Goal: Task Accomplishment & Management: Manage account settings

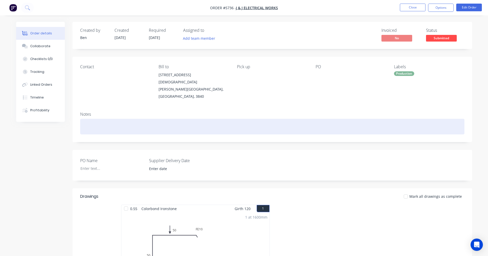
click at [288, 119] on div at bounding box center [272, 127] width 384 height 16
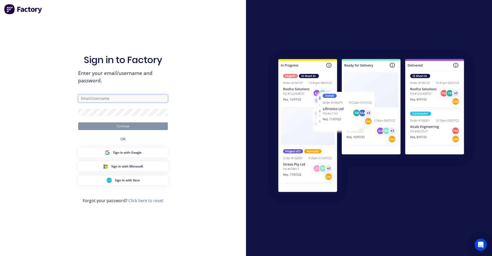
type input "ben@lvroofing.com.au"
click at [130, 125] on button "Continue" at bounding box center [123, 126] width 90 height 8
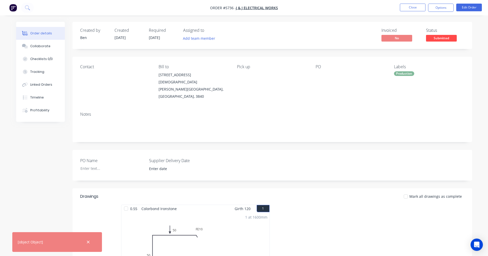
click at [330, 150] on div "PO Name Supplier Delivery Date" at bounding box center [271, 165] width 399 height 31
click at [436, 38] on span "Submitted" at bounding box center [441, 38] width 31 height 6
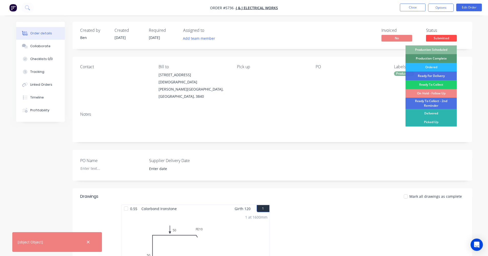
drag, startPoint x: 438, startPoint y: 50, endPoint x: 433, endPoint y: 40, distance: 11.1
click at [438, 49] on div "Production Scheduled" at bounding box center [430, 49] width 51 height 9
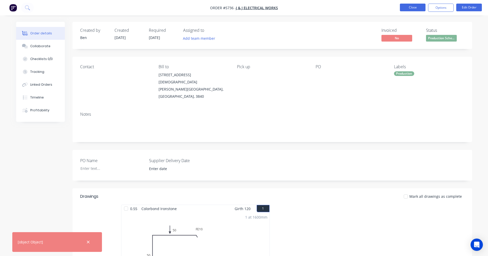
click at [409, 6] on button "Close" at bounding box center [413, 8] width 26 height 8
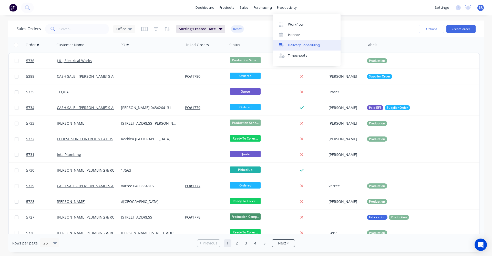
click at [302, 47] on div "Delivery Scheduling" at bounding box center [304, 45] width 32 height 5
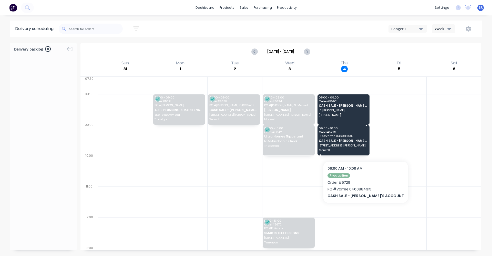
click at [353, 145] on span "9 Stanton Drive" at bounding box center [343, 145] width 49 height 3
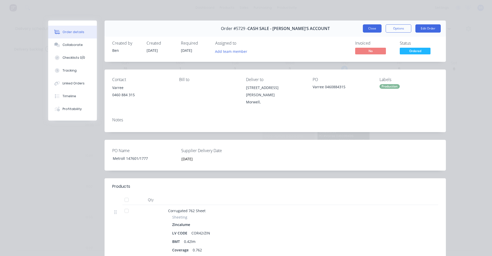
click at [373, 31] on button "Close" at bounding box center [372, 28] width 19 height 8
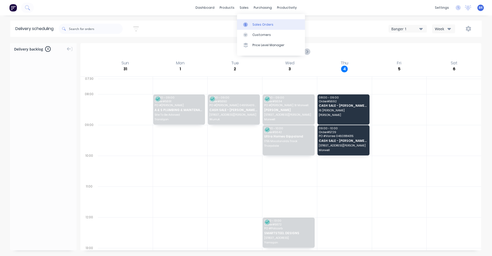
click at [259, 23] on div "Sales Orders" at bounding box center [262, 24] width 21 height 5
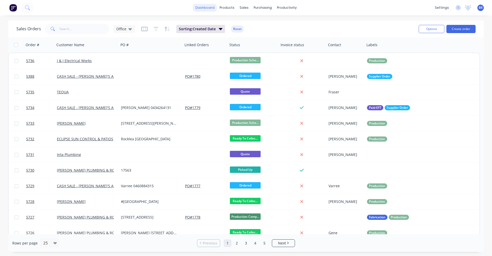
click at [206, 9] on link "dashboard" at bounding box center [205, 8] width 24 height 8
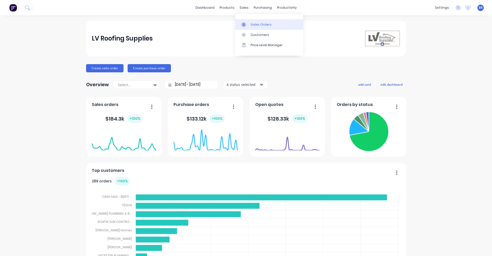
click at [253, 24] on div "Sales Orders" at bounding box center [260, 24] width 21 height 5
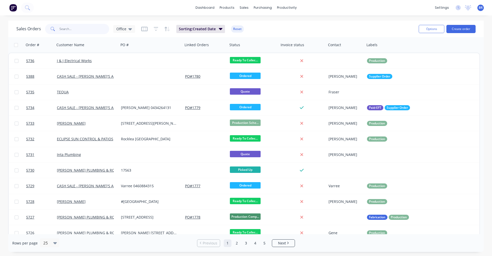
click at [86, 28] on input "text" at bounding box center [84, 29] width 50 height 10
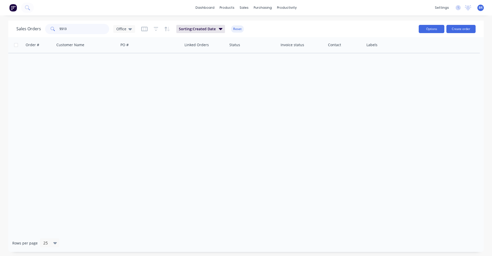
type input "5513"
click at [426, 30] on button "Options" at bounding box center [431, 29] width 26 height 8
click at [126, 28] on div "Office" at bounding box center [124, 29] width 16 height 5
click at [125, 93] on button "Archived" at bounding box center [144, 93] width 58 height 6
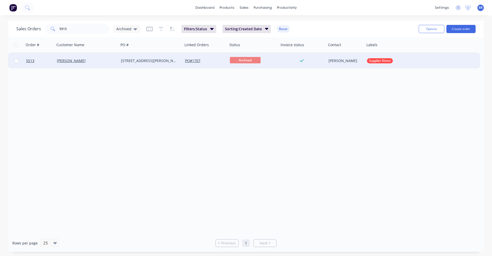
click at [155, 60] on div "19 Dunbar rd" at bounding box center [149, 60] width 57 height 5
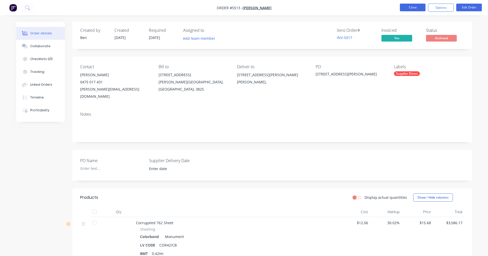
click at [414, 5] on button "Close" at bounding box center [413, 8] width 26 height 8
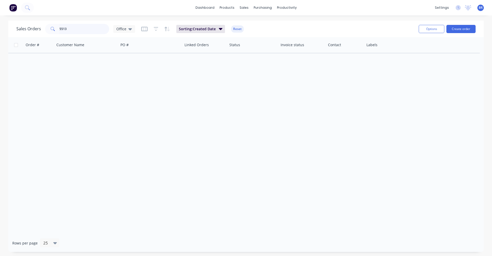
drag, startPoint x: 75, startPoint y: 29, endPoint x: 20, endPoint y: 29, distance: 55.3
click at [20, 29] on div "Sales Orders 5513 Office" at bounding box center [75, 29] width 119 height 10
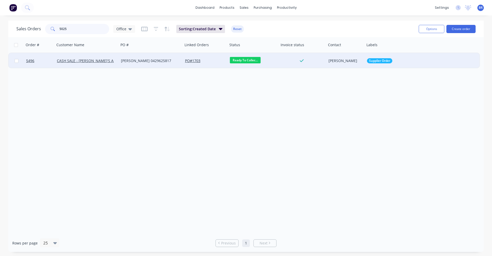
type input "5025"
click at [147, 62] on div "Craig 0429625817" at bounding box center [149, 60] width 57 height 5
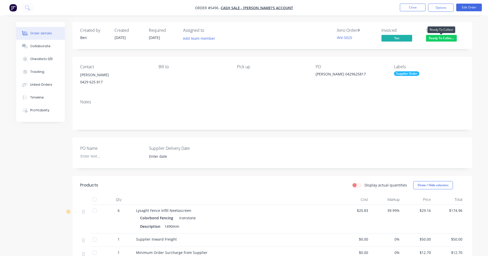
click at [443, 40] on span "Ready To Collec..." at bounding box center [441, 38] width 31 height 6
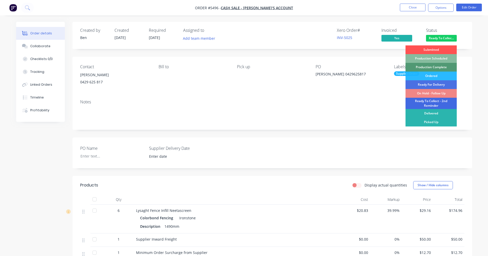
click at [435, 102] on div "Ready To Collect - 2nd Reminder" at bounding box center [430, 103] width 51 height 11
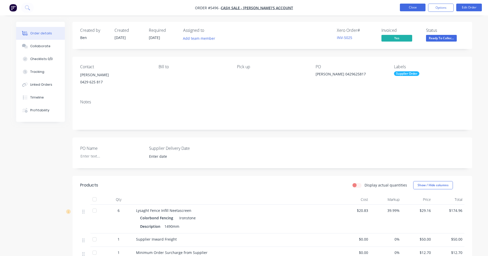
click at [416, 10] on button "Close" at bounding box center [413, 8] width 26 height 8
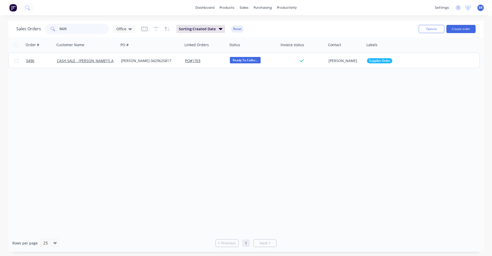
drag, startPoint x: 79, startPoint y: 29, endPoint x: 32, endPoint y: 25, distance: 47.8
click at [32, 25] on div "Sales Orders 5025 Office" at bounding box center [75, 29] width 119 height 10
type input "5630"
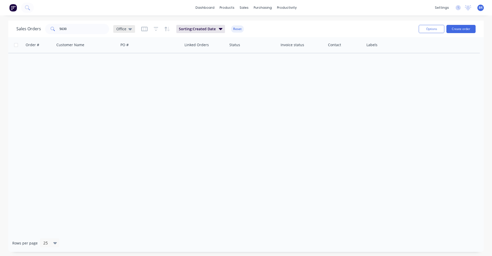
click at [131, 29] on icon at bounding box center [130, 29] width 4 height 2
click at [122, 91] on button "Archived" at bounding box center [144, 93] width 58 height 6
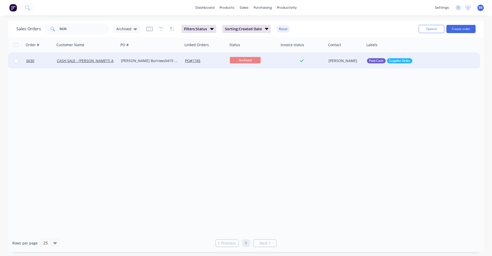
click at [167, 60] on div "Jeff Burrows0419 874 410" at bounding box center [149, 60] width 57 height 5
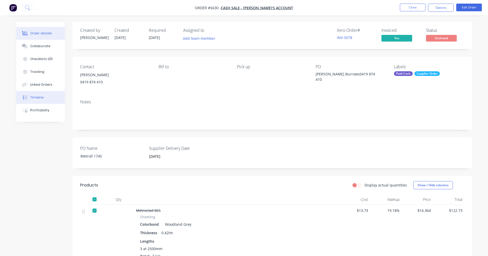
click at [38, 101] on button "Timeline" at bounding box center [40, 97] width 49 height 13
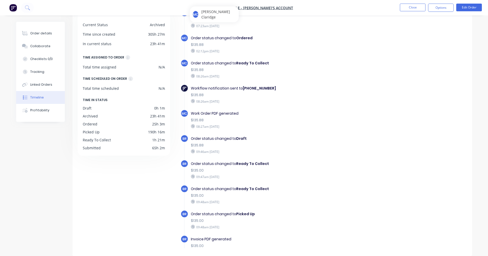
scroll to position [145, 0]
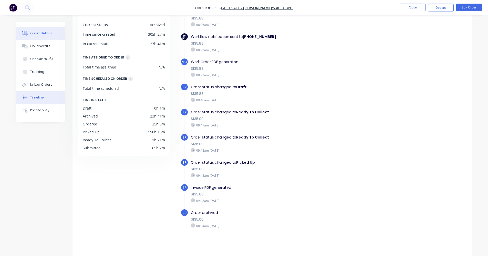
click at [45, 34] on div "Order details" at bounding box center [41, 33] width 22 height 5
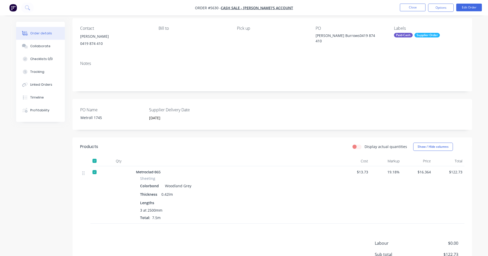
scroll to position [97, 0]
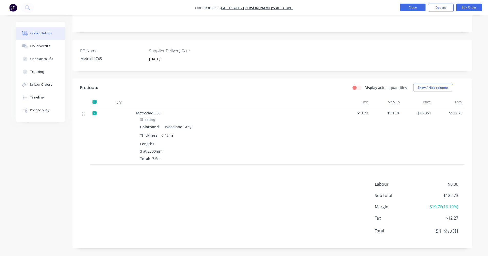
click at [413, 8] on button "Close" at bounding box center [413, 8] width 26 height 8
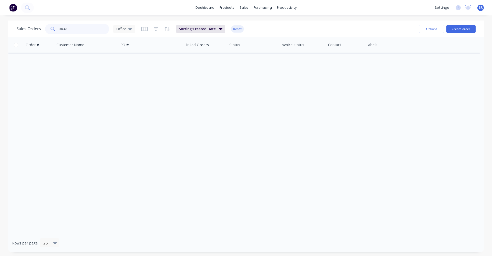
drag, startPoint x: 78, startPoint y: 29, endPoint x: 2, endPoint y: 28, distance: 76.8
click at [2, 28] on div "Sales Orders 5630 Office Sorting: Created Date Reset Options Create order Order…" at bounding box center [246, 135] width 492 height 231
type input "ndm"
click at [126, 29] on div "Office" at bounding box center [124, 29] width 16 height 5
click at [128, 94] on button "Archived" at bounding box center [144, 93] width 58 height 6
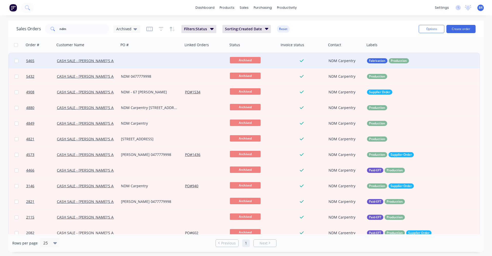
click at [140, 62] on div at bounding box center [151, 60] width 64 height 15
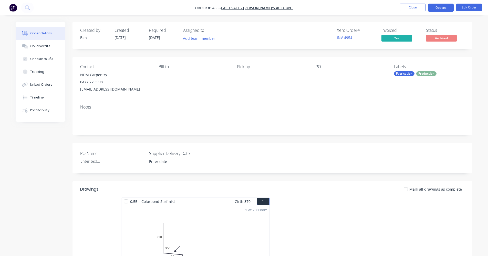
click at [442, 8] on button "Options" at bounding box center [441, 8] width 26 height 8
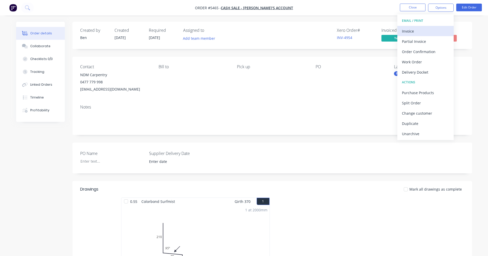
click at [421, 29] on div "Invoice" at bounding box center [425, 30] width 47 height 7
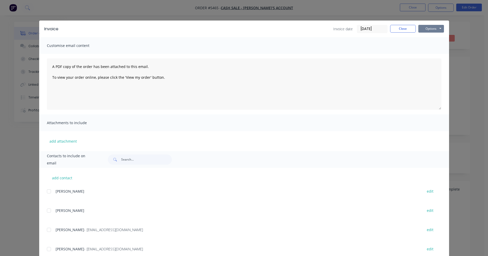
drag, startPoint x: 432, startPoint y: 28, endPoint x: 426, endPoint y: 33, distance: 7.8
click at [432, 28] on button "Options" at bounding box center [431, 29] width 26 height 8
click at [428, 46] on button "Print" at bounding box center [434, 46] width 33 height 8
click at [399, 30] on button "Close" at bounding box center [403, 29] width 26 height 8
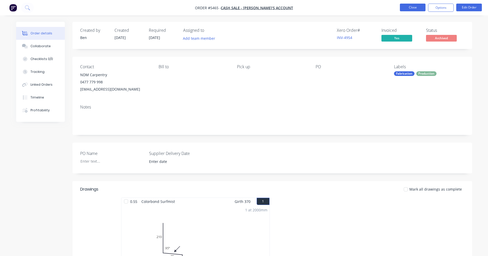
click at [410, 10] on button "Close" at bounding box center [413, 8] width 26 height 8
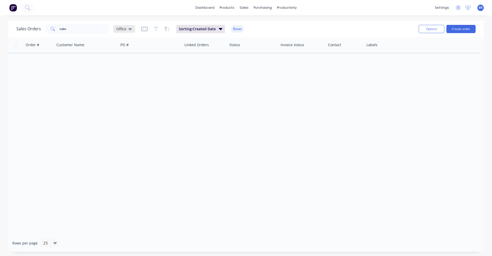
click at [124, 28] on span "Office" at bounding box center [121, 28] width 10 height 5
click at [129, 95] on button "Archived" at bounding box center [144, 93] width 58 height 6
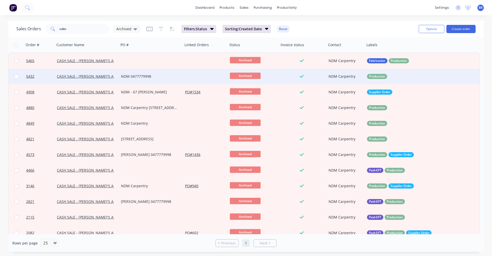
click at [172, 76] on div "NDM 0477779998" at bounding box center [149, 76] width 57 height 5
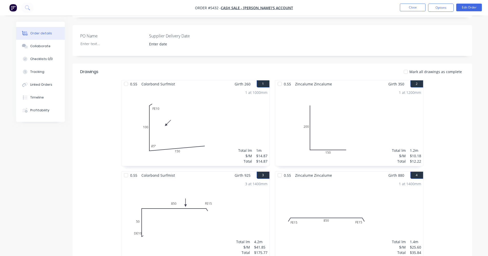
scroll to position [46, 0]
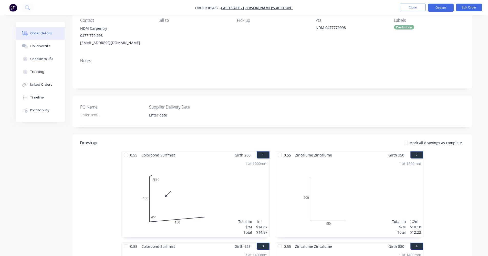
click at [439, 5] on button "Options" at bounding box center [441, 8] width 26 height 8
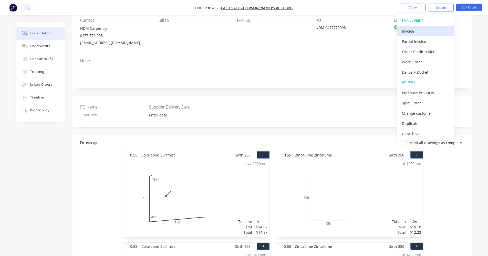
click at [422, 30] on div "Invoice" at bounding box center [425, 30] width 47 height 7
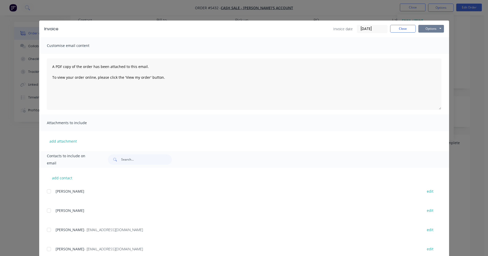
click at [426, 28] on button "Options" at bounding box center [431, 29] width 26 height 8
click at [428, 45] on button "Print" at bounding box center [434, 46] width 33 height 8
click at [402, 31] on button "Close" at bounding box center [403, 29] width 26 height 8
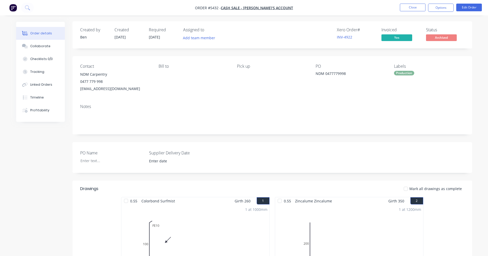
scroll to position [0, 0]
click at [409, 8] on button "Close" at bounding box center [413, 8] width 26 height 8
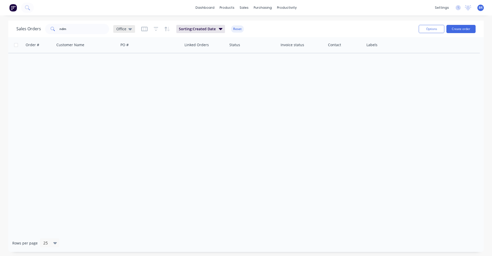
click at [128, 30] on icon at bounding box center [130, 29] width 4 height 6
click at [128, 94] on button "Archived" at bounding box center [144, 93] width 58 height 6
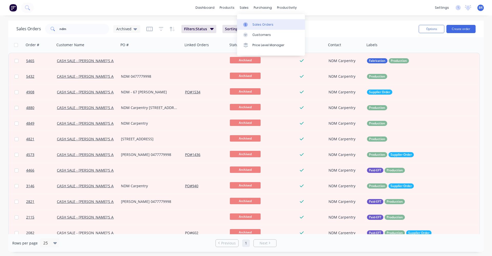
click at [259, 26] on div "Sales Orders" at bounding box center [262, 24] width 21 height 5
drag, startPoint x: 86, startPoint y: 28, endPoint x: 29, endPoint y: 30, distance: 56.9
click at [32, 30] on div "Sales Orders ndm Archived" at bounding box center [78, 29] width 124 height 10
click at [250, 21] on link "Sales Orders" at bounding box center [271, 24] width 68 height 10
click at [462, 31] on button "Create order" at bounding box center [460, 29] width 29 height 8
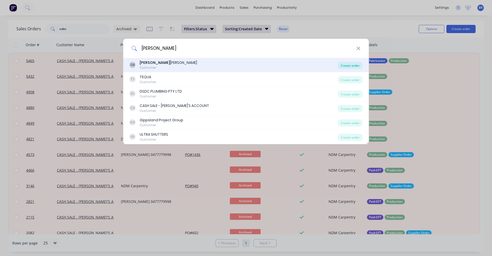
type input "daniel"
click at [348, 66] on div "Create order" at bounding box center [349, 65] width 25 height 7
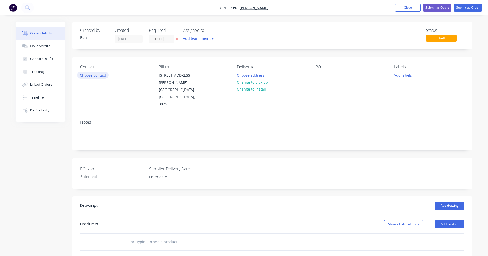
click at [93, 73] on button "Choose contact" at bounding box center [92, 74] width 31 height 7
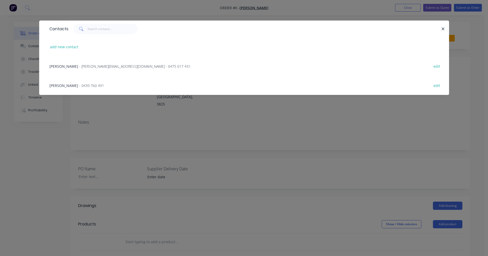
click at [82, 67] on span "- danielbailey@live.com.au - 0475 017 431" at bounding box center [134, 66] width 111 height 5
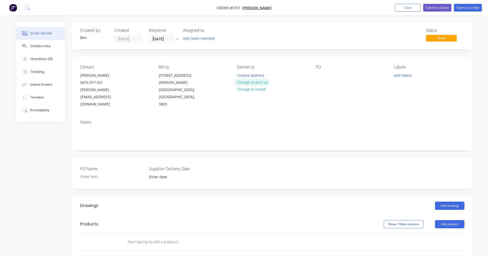
click at [253, 82] on button "Change to pick up" at bounding box center [252, 82] width 36 height 7
click at [321, 76] on div at bounding box center [319, 74] width 8 height 7
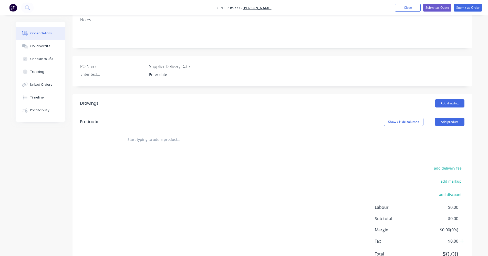
scroll to position [102, 0]
click at [446, 112] on header "Products Show / Hide columns Add product" at bounding box center [271, 121] width 399 height 18
click at [451, 99] on button "Add drawing" at bounding box center [449, 103] width 29 height 8
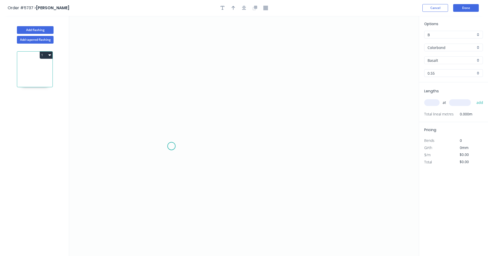
click at [172, 146] on icon "0" at bounding box center [243, 136] width 349 height 240
drag, startPoint x: 274, startPoint y: 146, endPoint x: 273, endPoint y: 142, distance: 4.5
click at [274, 144] on icon "0" at bounding box center [243, 136] width 349 height 240
click at [273, 61] on icon "0 ?" at bounding box center [243, 136] width 349 height 240
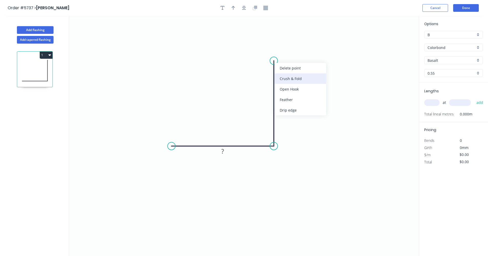
click at [294, 79] on div "Crush & Fold" at bounding box center [299, 78] width 51 height 10
click at [285, 76] on div "Flip bend" at bounding box center [296, 77] width 51 height 10
drag, startPoint x: 171, startPoint y: 147, endPoint x: 174, endPoint y: 147, distance: 2.8
click at [187, 165] on div "Crush & Fold" at bounding box center [197, 164] width 51 height 10
click at [225, 152] on rect at bounding box center [222, 151] width 10 height 7
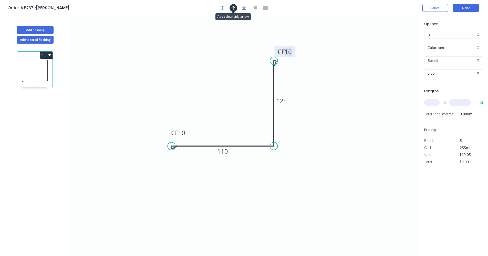
click at [236, 7] on button "button" at bounding box center [233, 8] width 8 height 8
drag, startPoint x: 392, startPoint y: 41, endPoint x: 232, endPoint y: 138, distance: 187.3
click at [232, 138] on icon at bounding box center [232, 131] width 5 height 16
click at [42, 30] on button "Add flashing" at bounding box center [35, 30] width 37 height 8
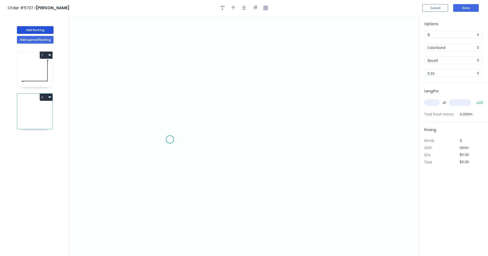
click at [172, 136] on icon "0" at bounding box center [243, 136] width 349 height 240
drag, startPoint x: 261, startPoint y: 96, endPoint x: 288, endPoint y: 116, distance: 33.8
click at [262, 96] on icon "0" at bounding box center [243, 136] width 349 height 240
click at [334, 150] on icon "0 ?" at bounding box center [243, 136] width 349 height 240
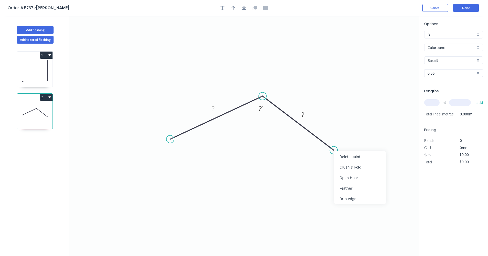
drag, startPoint x: 353, startPoint y: 190, endPoint x: 255, endPoint y: 171, distance: 100.4
click at [352, 191] on div "Feather" at bounding box center [359, 188] width 51 height 10
click at [185, 176] on div "Feather" at bounding box center [197, 176] width 51 height 10
click at [343, 167] on div "Flip bend" at bounding box center [360, 167] width 51 height 10
click at [175, 122] on tspan "15" at bounding box center [174, 124] width 7 height 8
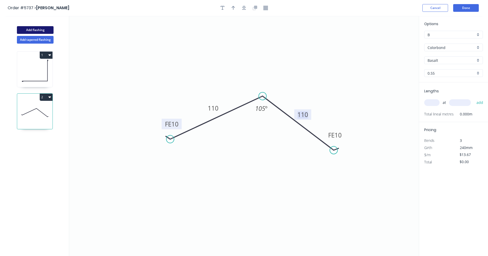
click at [40, 31] on button "Add flashing" at bounding box center [35, 30] width 37 height 8
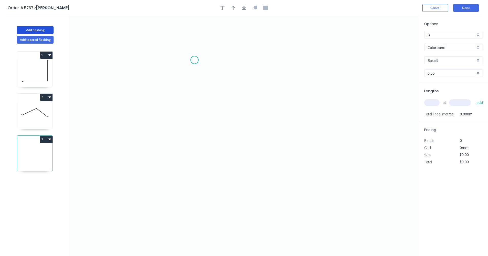
click at [194, 62] on icon "0" at bounding box center [243, 136] width 349 height 240
click at [189, 163] on icon "0" at bounding box center [243, 136] width 349 height 240
drag, startPoint x: 353, startPoint y: 164, endPoint x: 358, endPoint y: 167, distance: 5.6
click at [353, 164] on icon "0 ?" at bounding box center [243, 136] width 349 height 240
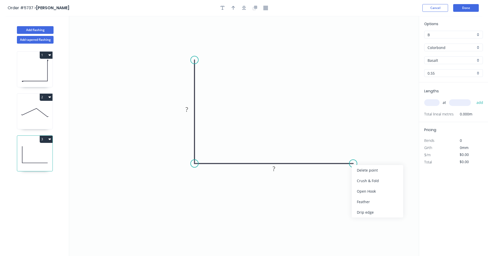
drag, startPoint x: 372, startPoint y: 179, endPoint x: 322, endPoint y: 149, distance: 58.1
click at [372, 179] on div "Crush & Fold" at bounding box center [377, 180] width 51 height 10
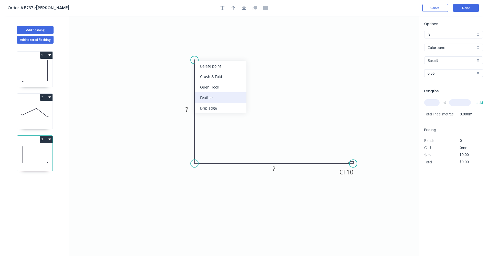
click at [219, 96] on div "Feather" at bounding box center [220, 97] width 51 height 10
click at [188, 50] on tspan "15" at bounding box center [186, 51] width 7 height 8
type input "$17.16"
click at [428, 101] on input "text" at bounding box center [431, 102] width 15 height 7
type input "1"
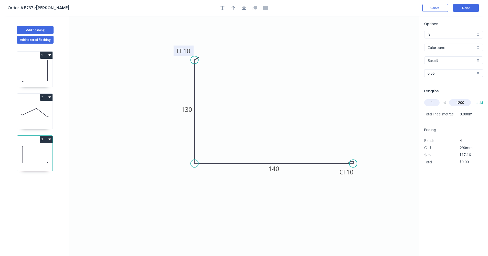
type input "1200"
click at [474, 98] on button "add" at bounding box center [480, 102] width 12 height 9
type input "$20.59"
drag, startPoint x: 29, startPoint y: 119, endPoint x: 59, endPoint y: 117, distance: 29.7
click at [30, 119] on icon at bounding box center [34, 112] width 35 height 33
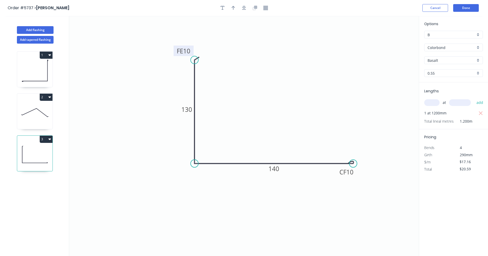
type input "$13.67"
type input "$0.00"
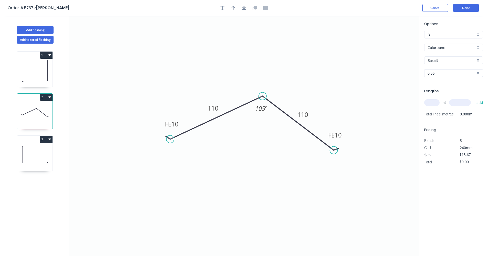
click at [431, 102] on input "text" at bounding box center [431, 102] width 15 height 7
type input "1"
type input "1200"
click at [474, 98] on button "add" at bounding box center [480, 102] width 12 height 9
type input "$16.40"
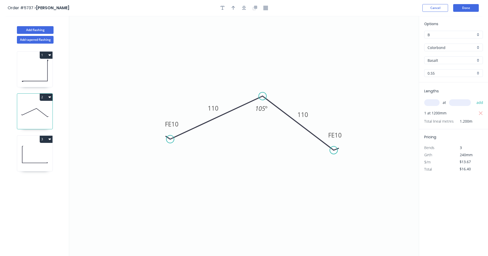
click at [36, 70] on icon at bounding box center [34, 70] width 35 height 33
type input "$19.05"
type input "$0.00"
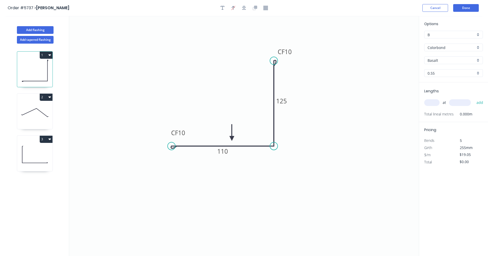
click at [425, 102] on input "text" at bounding box center [431, 102] width 15 height 7
type input "1"
type input "1200"
click at [474, 98] on button "add" at bounding box center [480, 102] width 12 height 9
type input "$22.86"
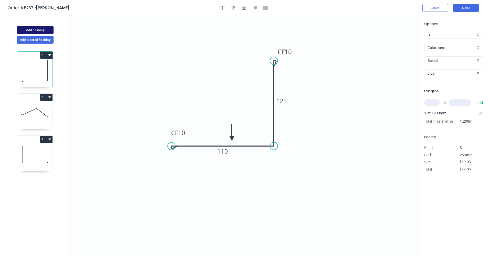
click at [35, 31] on button "Add flashing" at bounding box center [35, 30] width 37 height 8
type input "$0.00"
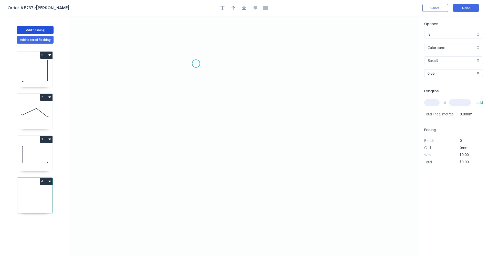
click at [196, 65] on icon "0" at bounding box center [243, 136] width 349 height 240
click at [197, 153] on icon "0" at bounding box center [243, 136] width 349 height 240
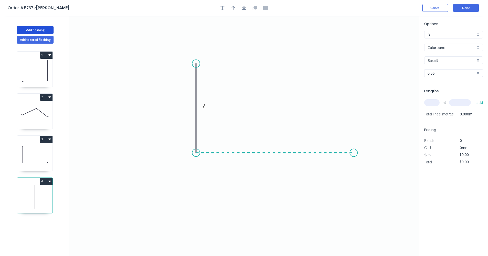
click at [354, 158] on icon "0 ?" at bounding box center [243, 136] width 349 height 240
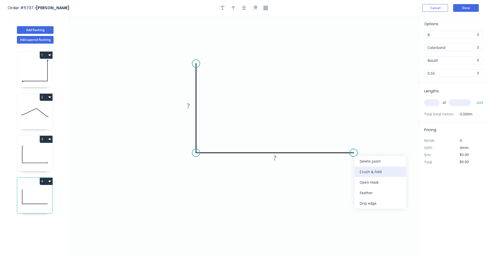
click at [374, 173] on div "Crush & Fold" at bounding box center [379, 171] width 51 height 10
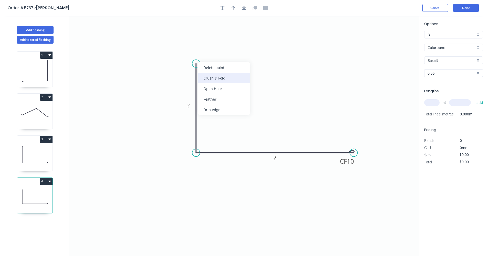
click at [217, 78] on div "Crush & Fold" at bounding box center [223, 78] width 51 height 10
click at [214, 81] on div "Flip bend" at bounding box center [222, 80] width 51 height 10
click at [188, 105] on tspan "?" at bounding box center [188, 105] width 3 height 8
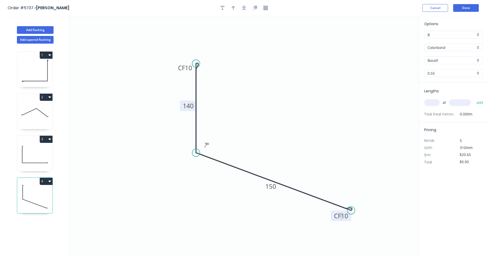
drag, startPoint x: 356, startPoint y: 156, endPoint x: 346, endPoint y: 206, distance: 51.2
click at [349, 208] on circle at bounding box center [351, 210] width 8 height 8
click at [209, 147] on rect at bounding box center [206, 145] width 10 height 7
drag, startPoint x: 346, startPoint y: 205, endPoint x: 314, endPoint y: 196, distance: 33.2
click at [312, 197] on circle at bounding box center [313, 197] width 8 height 8
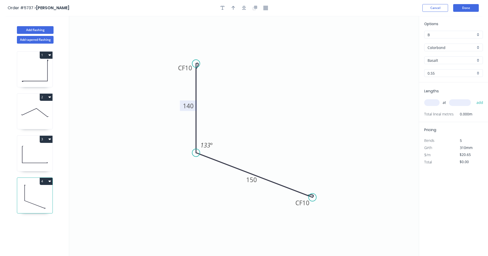
drag, startPoint x: 31, startPoint y: 70, endPoint x: 54, endPoint y: 68, distance: 22.6
click at [31, 70] on icon at bounding box center [34, 70] width 35 height 33
type input "$19.05"
type input "$22.86"
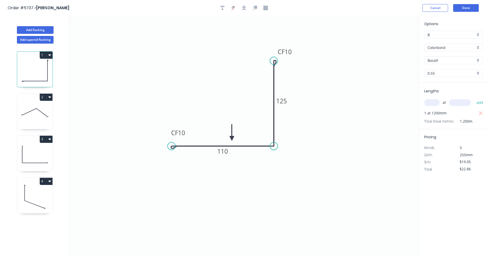
click at [478, 48] on div "Colorbond" at bounding box center [453, 48] width 59 height 8
click at [447, 85] on div "Zincalume" at bounding box center [453, 84] width 58 height 9
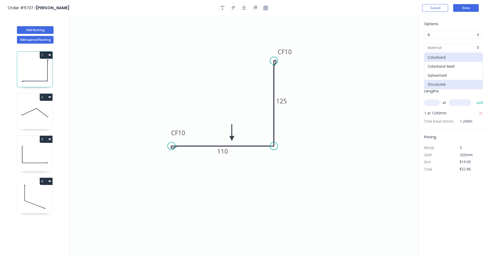
type input "Zincalume"
type input "$15.76"
type input "$18.91"
drag, startPoint x: 29, startPoint y: 110, endPoint x: 68, endPoint y: 110, distance: 38.1
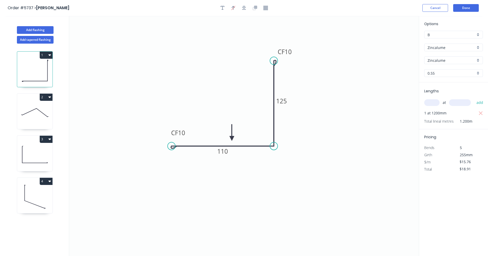
click at [30, 110] on icon at bounding box center [34, 112] width 35 height 33
type input "Colorbond"
type input "Basalt"
type input "$13.67"
type input "$16.40"
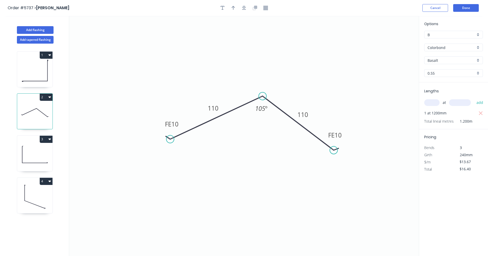
click at [477, 49] on div "Colorbond" at bounding box center [453, 48] width 59 height 8
click at [450, 84] on div "Zincalume" at bounding box center [453, 84] width 58 height 9
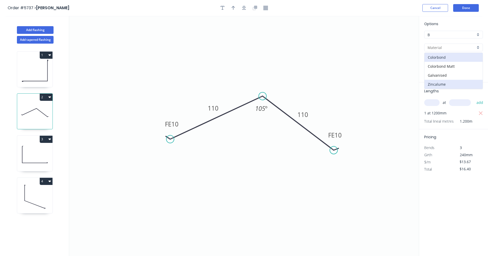
type input "Zincalume"
type input "$10.92"
type input "$13.10"
click at [42, 156] on icon at bounding box center [34, 154] width 35 height 33
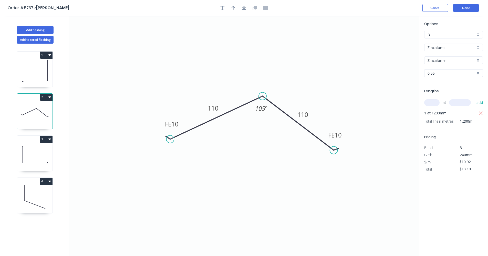
type input "Colorbond"
type input "Basalt"
type input "$17.16"
type input "$20.59"
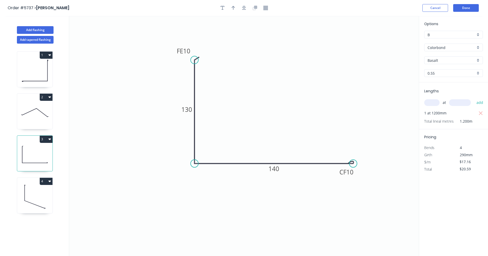
click at [477, 60] on div "Basalt" at bounding box center [453, 60] width 59 height 8
click at [479, 48] on div "Colorbond" at bounding box center [453, 48] width 59 height 8
click at [447, 81] on div "Zincalume" at bounding box center [453, 84] width 58 height 9
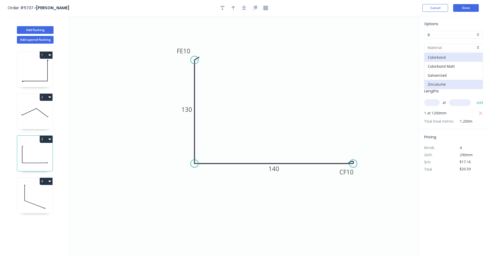
type input "Zincalume"
type input "$13.86"
type input "$16.63"
click at [31, 198] on icon at bounding box center [34, 196] width 35 height 33
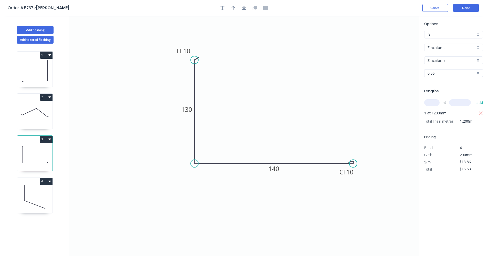
type input "Colorbond"
type input "Basalt"
type input "$20.65"
type input "$0.00"
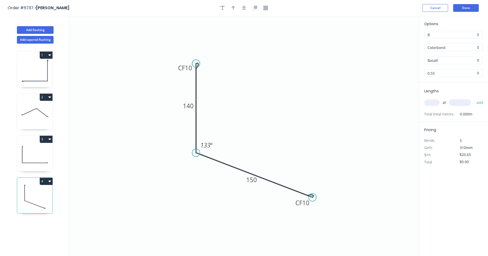
click at [478, 48] on div "Colorbond" at bounding box center [453, 48] width 59 height 8
click at [448, 81] on div "Zincalume" at bounding box center [453, 84] width 58 height 9
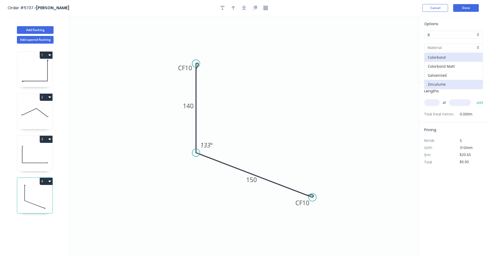
type input "Zincalume"
type input "$16.81"
click at [431, 102] on input "text" at bounding box center [431, 102] width 15 height 7
type input "1"
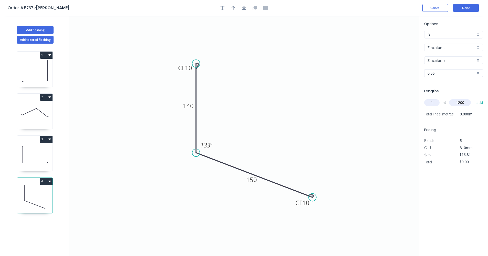
type input "1200"
click at [474, 98] on button "add" at bounding box center [480, 102] width 12 height 9
type input "$20.17"
click at [242, 10] on icon "button" at bounding box center [244, 8] width 4 height 5
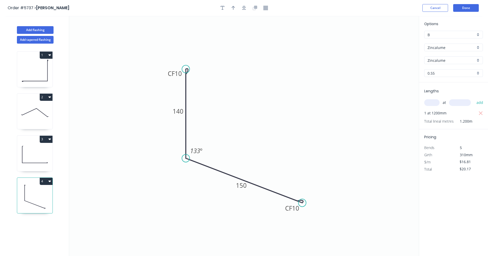
click at [237, 9] on div at bounding box center [244, 8] width 54 height 8
click at [233, 9] on icon "button" at bounding box center [233, 8] width 4 height 5
drag, startPoint x: 384, startPoint y: 44, endPoint x: 158, endPoint y: 141, distance: 245.7
click at [158, 141] on icon at bounding box center [159, 133] width 5 height 16
click at [158, 141] on icon at bounding box center [158, 135] width 5 height 16
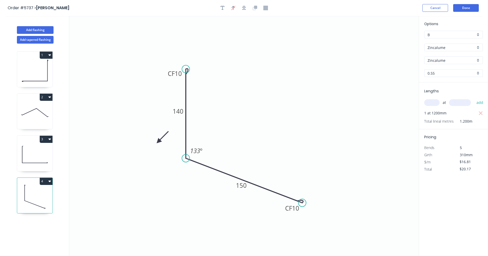
click at [158, 141] on icon at bounding box center [162, 137] width 15 height 15
click at [158, 141] on icon at bounding box center [162, 145] width 15 height 15
click at [158, 141] on icon at bounding box center [158, 147] width 5 height 16
click at [158, 141] on icon at bounding box center [154, 145] width 15 height 15
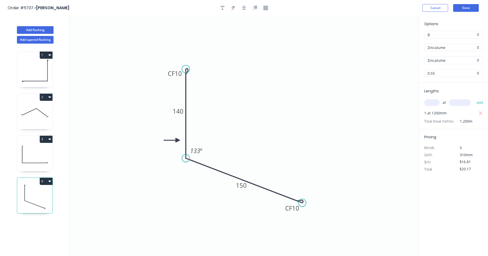
drag, startPoint x: 158, startPoint y: 141, endPoint x: 179, endPoint y: 140, distance: 20.8
click at [179, 140] on icon at bounding box center [172, 139] width 16 height 5
click at [48, 155] on icon at bounding box center [34, 154] width 35 height 33
type input "$13.86"
type input "$16.63"
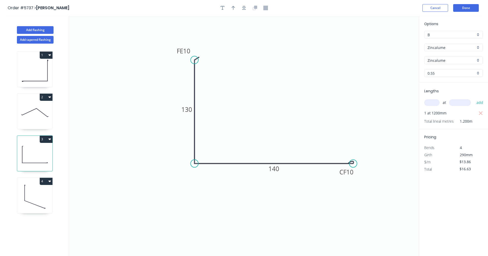
drag, startPoint x: 243, startPoint y: 7, endPoint x: 239, endPoint y: 8, distance: 4.2
click at [242, 7] on icon "button" at bounding box center [244, 8] width 4 height 5
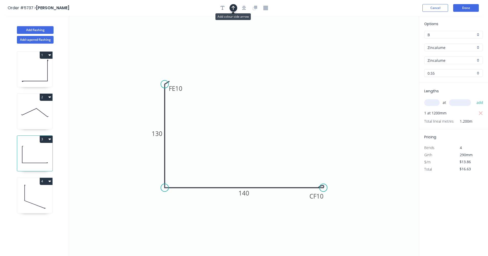
click at [232, 10] on button "button" at bounding box center [233, 8] width 8 height 8
click at [392, 41] on icon at bounding box center [392, 35] width 5 height 16
click at [392, 41] on icon at bounding box center [397, 37] width 15 height 15
click at [392, 41] on icon at bounding box center [397, 45] width 15 height 15
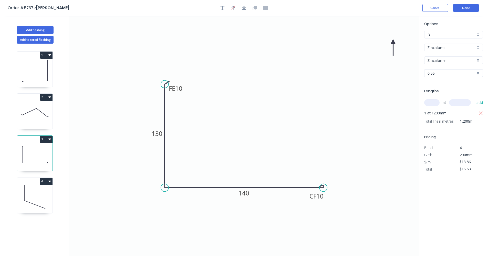
click at [392, 41] on icon at bounding box center [392, 47] width 5 height 16
click at [392, 41] on icon at bounding box center [388, 45] width 15 height 15
drag, startPoint x: 392, startPoint y: 41, endPoint x: 158, endPoint y: 165, distance: 265.0
click at [158, 165] on icon at bounding box center [152, 165] width 16 height 5
drag, startPoint x: 37, startPoint y: 123, endPoint x: 65, endPoint y: 123, distance: 27.9
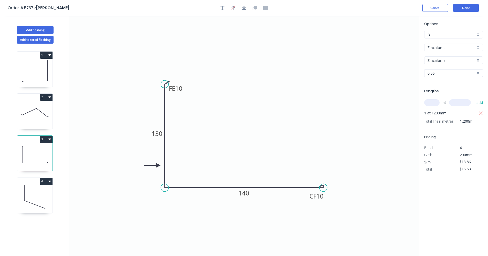
click at [38, 123] on icon at bounding box center [34, 112] width 35 height 33
type input "$10.92"
type input "$13.10"
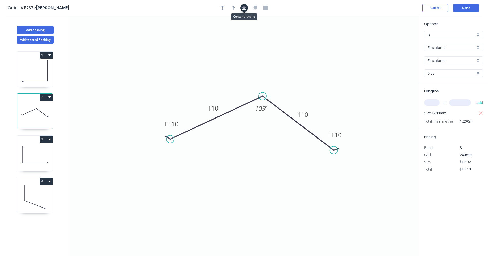
click at [247, 9] on button "button" at bounding box center [244, 8] width 8 height 8
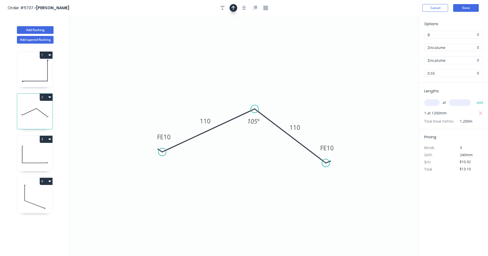
drag, startPoint x: 238, startPoint y: 9, endPoint x: 233, endPoint y: 9, distance: 4.6
click at [237, 9] on div at bounding box center [244, 8] width 54 height 8
click at [233, 9] on icon "button" at bounding box center [233, 8] width 4 height 4
click at [391, 39] on icon "0 FE 10 110 FE 10 110 105 º" at bounding box center [243, 136] width 349 height 240
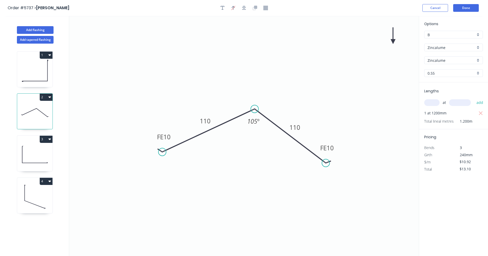
click at [392, 41] on icon at bounding box center [392, 35] width 5 height 16
click at [392, 41] on icon "0 FE 10 110 FE 10 110 105 º" at bounding box center [243, 136] width 349 height 240
click at [392, 41] on icon at bounding box center [397, 37] width 15 height 15
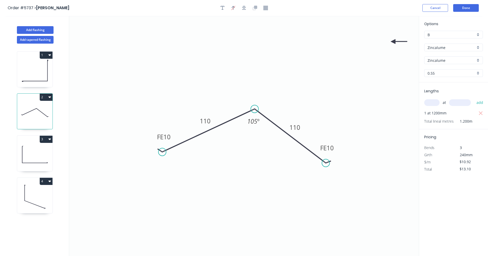
click at [392, 41] on icon at bounding box center [398, 41] width 16 height 5
drag, startPoint x: 392, startPoint y: 41, endPoint x: 273, endPoint y: 136, distance: 152.5
click at [273, 136] on icon at bounding box center [273, 141] width 5 height 16
click at [40, 79] on icon at bounding box center [34, 70] width 35 height 33
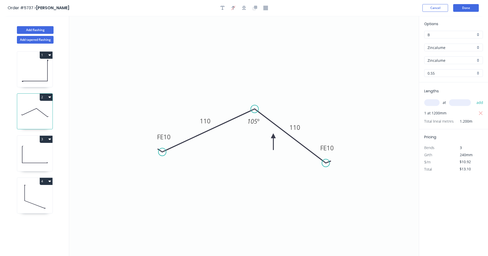
type input "$15.76"
type input "$18.91"
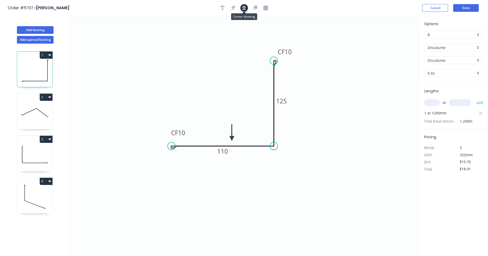
click at [243, 9] on icon "button" at bounding box center [244, 8] width 4 height 4
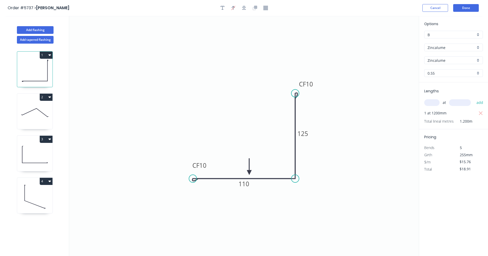
drag, startPoint x: 230, startPoint y: 138, endPoint x: 249, endPoint y: 172, distance: 39.1
click at [249, 172] on icon at bounding box center [249, 166] width 5 height 16
click at [465, 9] on button "Done" at bounding box center [466, 8] width 26 height 8
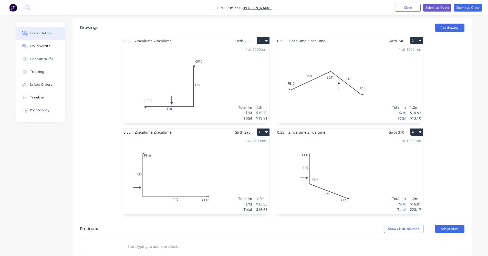
scroll to position [179, 0]
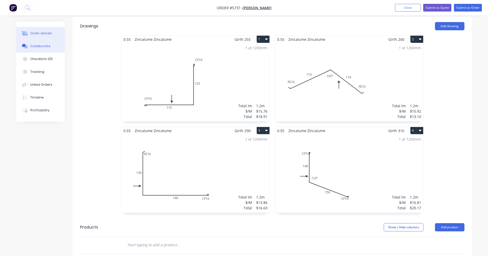
click at [35, 45] on div "Collaborate" at bounding box center [40, 46] width 20 height 5
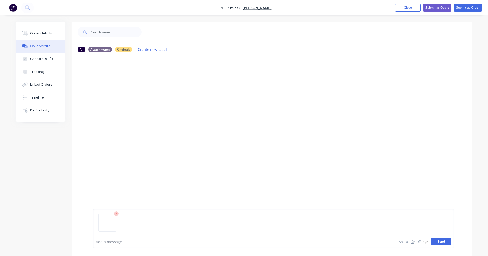
click at [443, 242] on button "Send" at bounding box center [441, 241] width 20 height 8
drag, startPoint x: 411, startPoint y: 9, endPoint x: 14, endPoint y: 41, distance: 398.3
click at [71, 81] on div "Order #5737 - Daniel Bailey Add product Close Submit as Quote Submit as Order O…" at bounding box center [244, 131] width 488 height 263
drag, startPoint x: 34, startPoint y: 34, endPoint x: 60, endPoint y: 35, distance: 25.9
click at [34, 34] on div "Order details" at bounding box center [41, 33] width 22 height 5
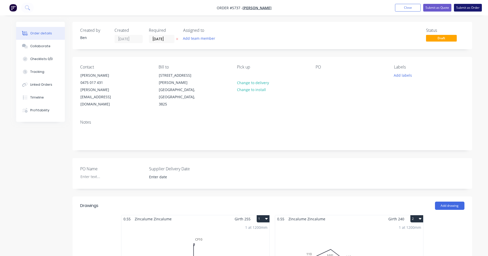
click at [478, 8] on button "Submit as Order" at bounding box center [468, 8] width 28 height 8
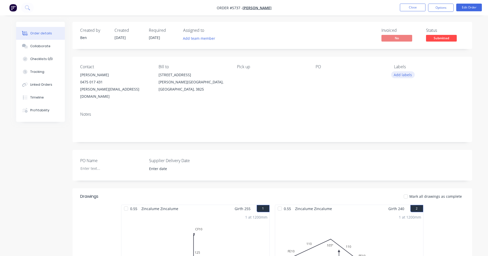
drag, startPoint x: 409, startPoint y: 74, endPoint x: 408, endPoint y: 78, distance: 3.6
click at [408, 74] on button "Add labels" at bounding box center [403, 74] width 24 height 7
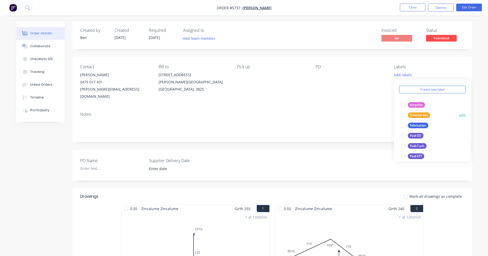
scroll to position [77, 0]
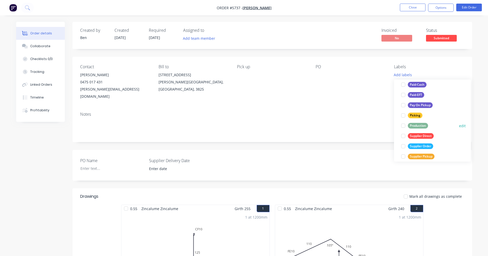
click at [419, 126] on div "Production" at bounding box center [418, 126] width 20 height 6
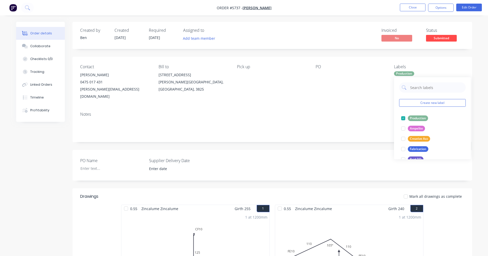
drag, startPoint x: 347, startPoint y: 100, endPoint x: 352, endPoint y: 99, distance: 5.8
click at [352, 99] on div "Contact Daniel Bailey 0475 017 431 danielbailey@live.com.au Bill to 27 Napoleon…" at bounding box center [271, 99] width 399 height 85
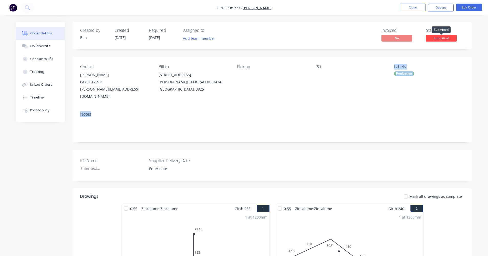
click at [437, 38] on span "Submitted" at bounding box center [441, 38] width 31 height 6
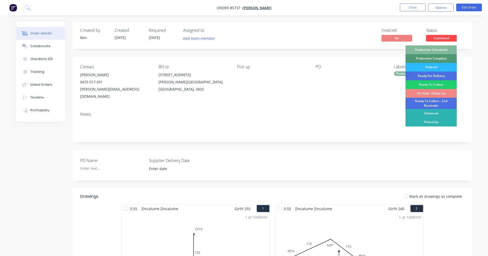
click at [437, 49] on div "Production Scheduled" at bounding box center [430, 49] width 51 height 9
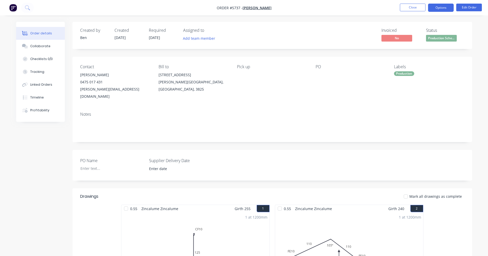
click at [448, 7] on button "Options" at bounding box center [441, 8] width 26 height 8
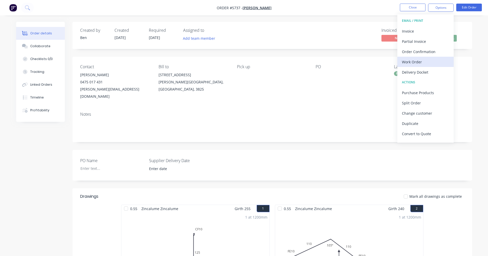
click at [421, 59] on div "Work Order" at bounding box center [425, 61] width 47 height 7
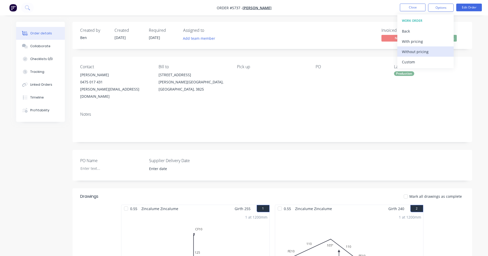
click at [420, 51] on div "Without pricing" at bounding box center [425, 51] width 47 height 7
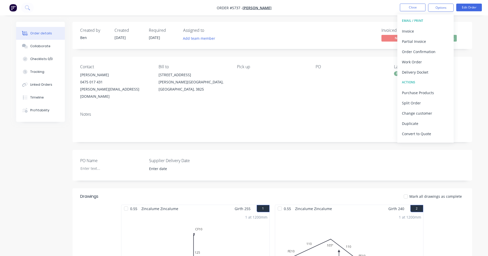
click at [324, 91] on div "PO" at bounding box center [350, 82] width 70 height 36
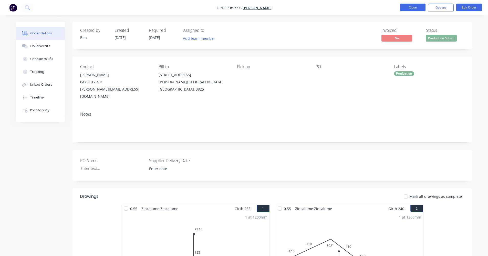
click at [412, 7] on button "Close" at bounding box center [413, 8] width 26 height 8
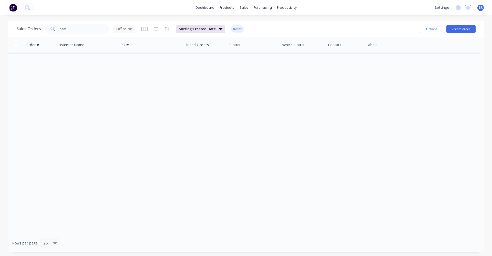
click at [454, 8] on div "settings No new notifications Mark all as read You have no notifications BR LV …" at bounding box center [462, 8] width 60 height 8
click at [457, 8] on icon at bounding box center [457, 7] width 5 height 5
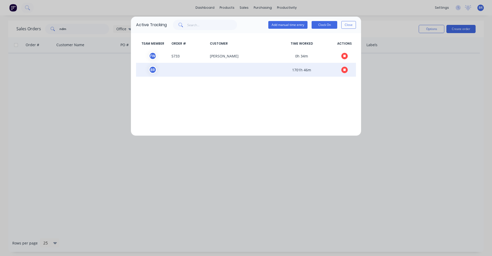
click at [343, 70] on icon "button" at bounding box center [344, 69] width 3 height 3
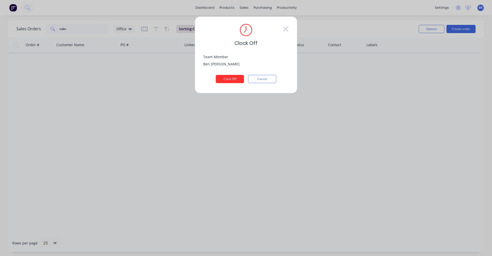
click at [233, 80] on button "Clock Off" at bounding box center [230, 79] width 28 height 8
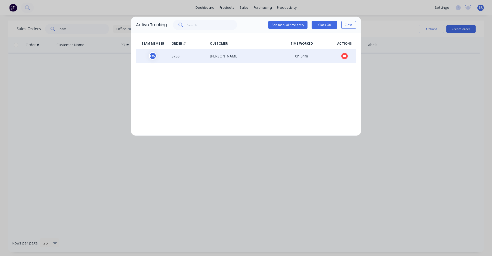
click at [243, 59] on span "BILLIE VIC" at bounding box center [239, 56] width 62 height 8
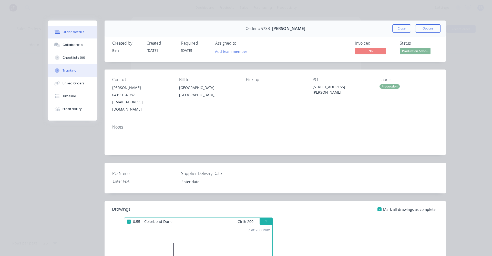
click at [68, 68] on div "Tracking" at bounding box center [69, 70] width 14 height 5
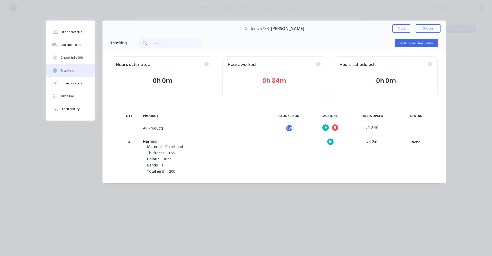
click at [335, 128] on icon "button" at bounding box center [335, 127] width 3 height 3
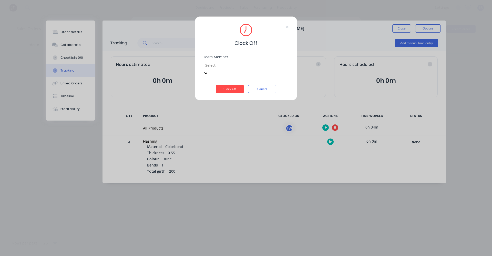
click at [227, 64] on div at bounding box center [242, 65] width 74 height 6
click at [219, 255] on div "Fabrication Workshop" at bounding box center [246, 258] width 492 height 5
click at [227, 85] on button "Clock Off" at bounding box center [230, 89] width 28 height 8
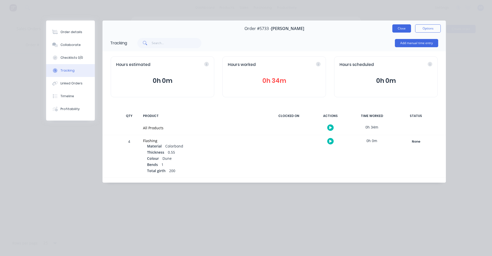
click at [404, 27] on button "Close" at bounding box center [401, 28] width 19 height 8
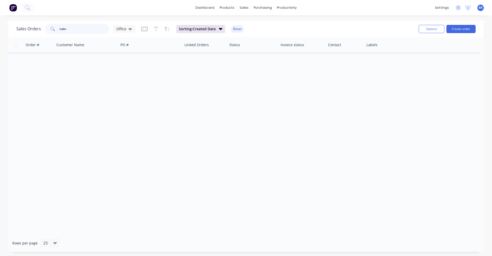
drag, startPoint x: 67, startPoint y: 28, endPoint x: 52, endPoint y: 27, distance: 15.1
click at [54, 27] on div "ndm" at bounding box center [77, 29] width 64 height 10
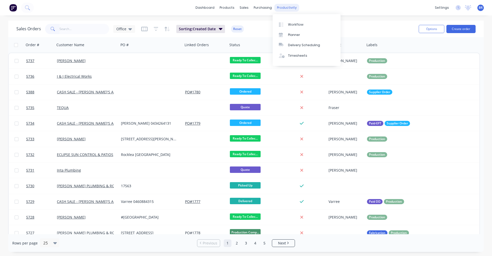
click at [286, 7] on div "productivity" at bounding box center [286, 8] width 25 height 8
click at [298, 46] on div "Delivery Scheduling" at bounding box center [304, 45] width 32 height 5
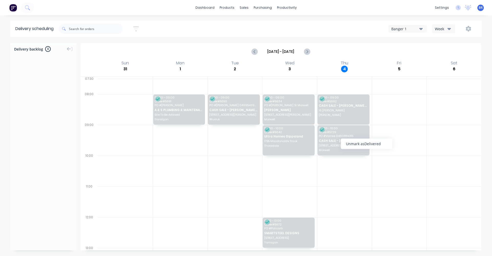
click at [358, 145] on div "Unmark as Delivered" at bounding box center [366, 143] width 51 height 10
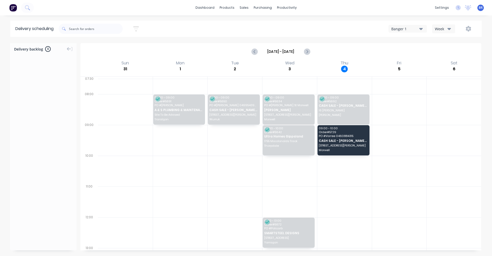
click at [344, 168] on div at bounding box center [344, 170] width 55 height 31
click at [333, 144] on span "9 Stanton Drive" at bounding box center [343, 145] width 49 height 3
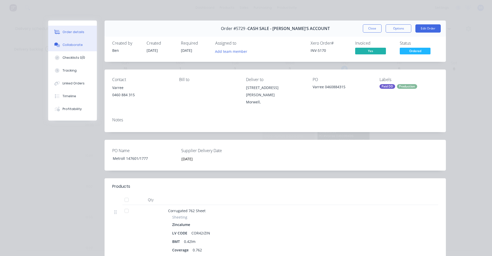
click at [69, 47] on div "Collaborate" at bounding box center [72, 45] width 20 height 5
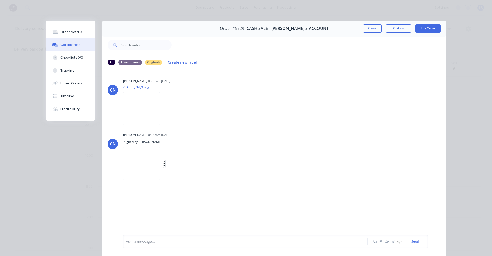
click at [165, 163] on icon "button" at bounding box center [164, 164] width 2 height 6
click at [227, 178] on button "Delete" at bounding box center [198, 177] width 58 height 12
click at [163, 109] on button "button" at bounding box center [164, 108] width 2 height 7
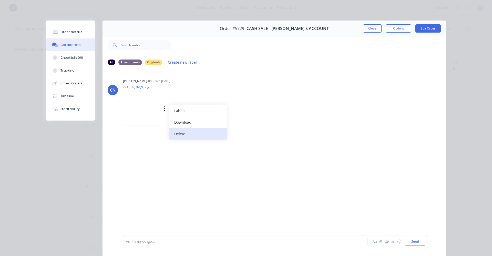
click at [182, 135] on button "Delete" at bounding box center [198, 134] width 58 height 12
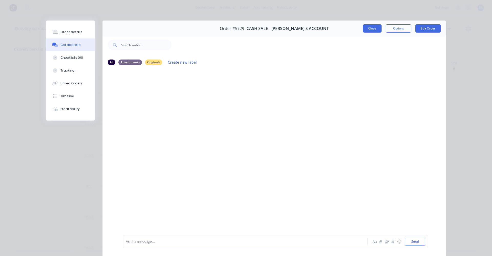
click at [368, 30] on button "Close" at bounding box center [372, 28] width 19 height 8
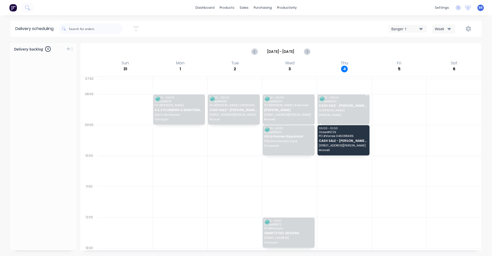
click at [338, 109] on span "16 Wongan Cres" at bounding box center [343, 110] width 49 height 3
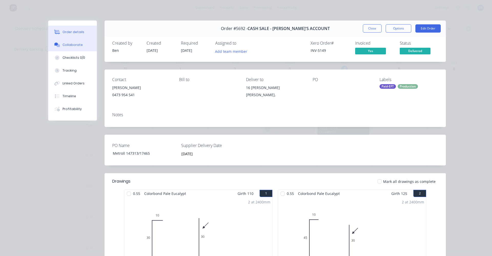
drag, startPoint x: 67, startPoint y: 47, endPoint x: 74, endPoint y: 49, distance: 7.1
click at [68, 46] on div "Collaborate" at bounding box center [72, 45] width 20 height 5
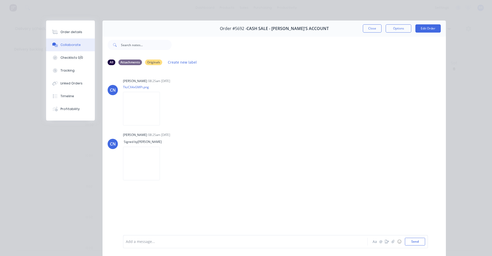
drag, startPoint x: 374, startPoint y: 31, endPoint x: 371, endPoint y: 43, distance: 12.8
click at [374, 34] on div "Order #5692 - CASH SALE - BEN'S ACCOUNT Close Options Edit Order" at bounding box center [273, 28] width 343 height 16
click at [368, 29] on button "Close" at bounding box center [372, 28] width 19 height 8
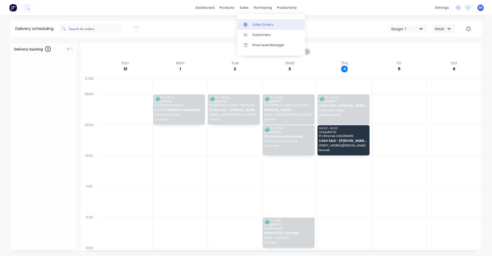
click at [253, 22] on link "Sales Orders" at bounding box center [271, 24] width 68 height 10
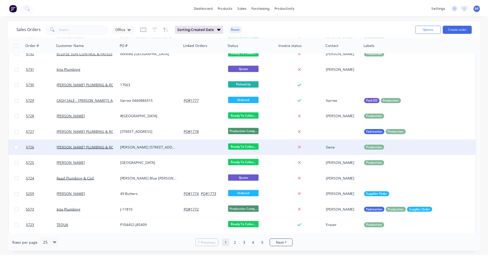
scroll to position [102, 0]
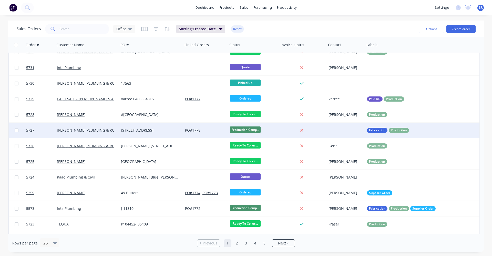
click at [215, 131] on div "PO # 1778" at bounding box center [205, 130] width 41 height 5
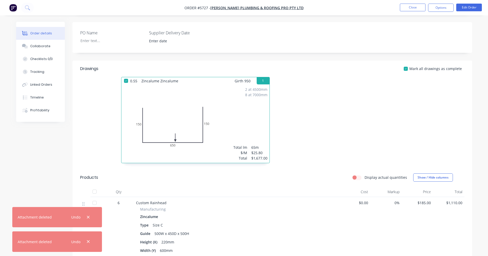
scroll to position [154, 0]
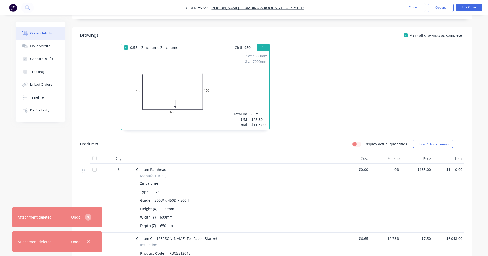
click at [87, 216] on icon "button" at bounding box center [88, 217] width 3 height 5
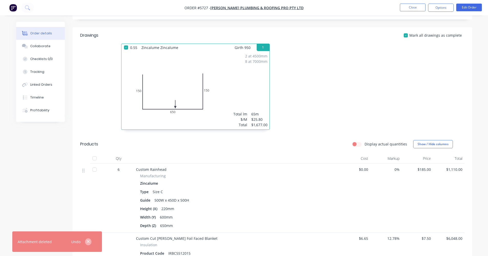
click at [89, 242] on icon "button" at bounding box center [88, 241] width 3 height 5
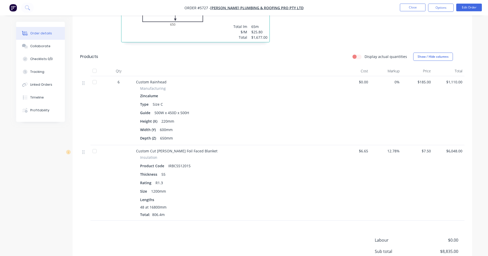
scroll to position [292, 0]
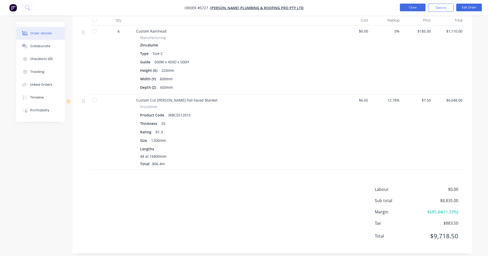
click at [410, 9] on button "Close" at bounding box center [413, 8] width 26 height 8
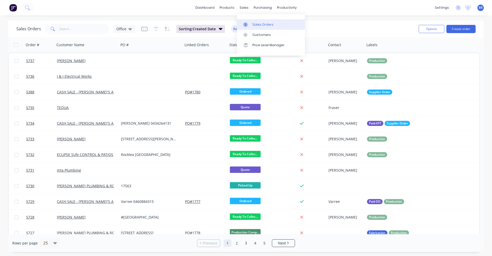
drag, startPoint x: 260, startPoint y: 30, endPoint x: 258, endPoint y: 28, distance: 2.6
click at [260, 30] on link "Customers" at bounding box center [271, 35] width 68 height 10
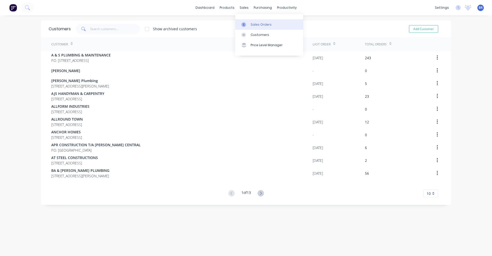
drag, startPoint x: 243, startPoint y: 7, endPoint x: 251, endPoint y: 21, distance: 16.3
click at [243, 8] on div "sales" at bounding box center [244, 8] width 14 height 8
click at [253, 23] on div "Sales Orders" at bounding box center [260, 24] width 21 height 5
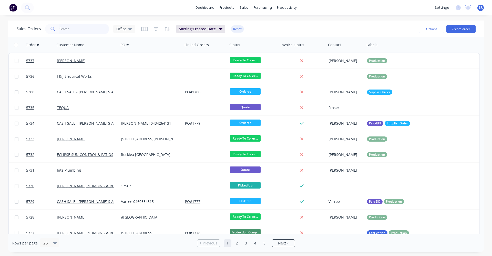
click at [78, 29] on input "text" at bounding box center [84, 29] width 50 height 10
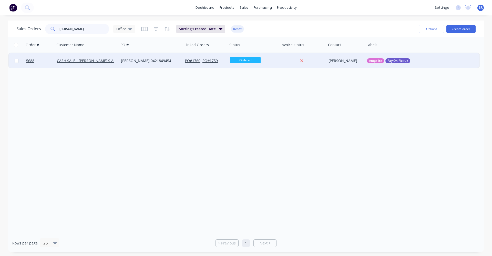
type input "michael"
click at [161, 63] on div "Michael 0421849454" at bounding box center [149, 60] width 57 height 5
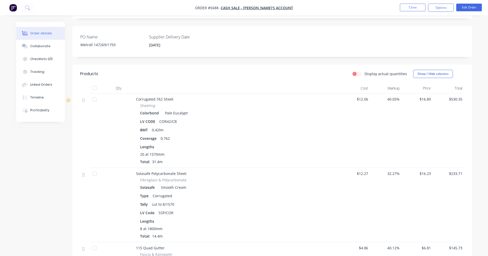
scroll to position [128, 0]
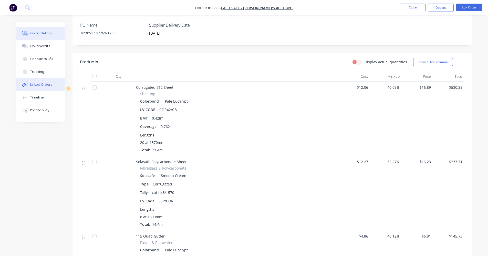
click at [40, 85] on div "Linked Orders" at bounding box center [41, 84] width 22 height 5
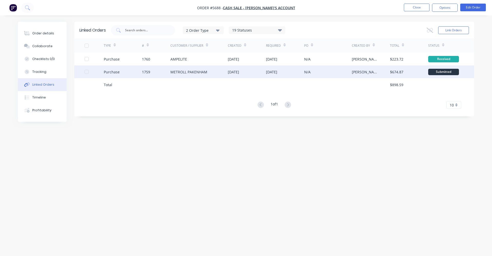
click at [210, 72] on div "METROLL PAKENHAM" at bounding box center [198, 71] width 57 height 13
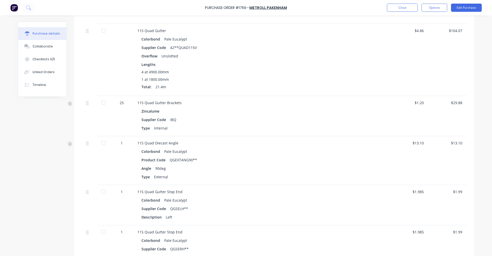
scroll to position [77, 0]
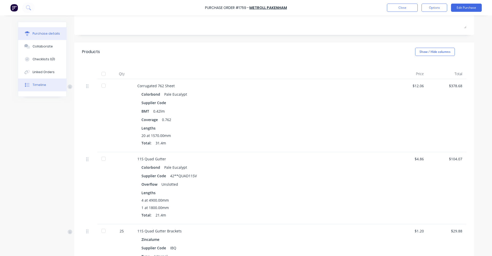
click at [38, 88] on button "Timeline" at bounding box center [42, 84] width 48 height 13
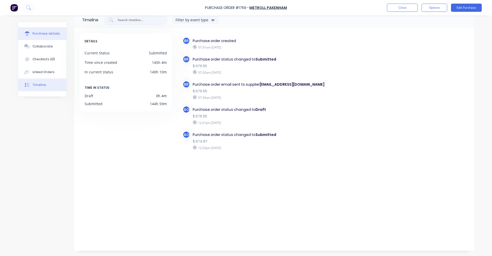
drag, startPoint x: 41, startPoint y: 34, endPoint x: 52, endPoint y: 38, distance: 11.0
click at [42, 34] on div "Purchase details" at bounding box center [46, 33] width 27 height 5
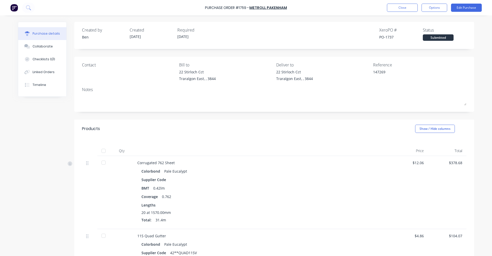
click at [313, 34] on div "Created by Ben Created 29/08/25 Required 02/09/25 Xero PO # PO-1737 Status Subm…" at bounding box center [274, 34] width 384 height 14
drag, startPoint x: 397, startPoint y: 10, endPoint x: 107, endPoint y: 79, distance: 297.3
click at [128, 83] on div "Purchase Order #1759 - METROLL PAKENHAM Close Options Edit Purchase Purchase de…" at bounding box center [246, 128] width 492 height 256
click at [34, 72] on div "Linked Orders" at bounding box center [44, 72] width 22 height 5
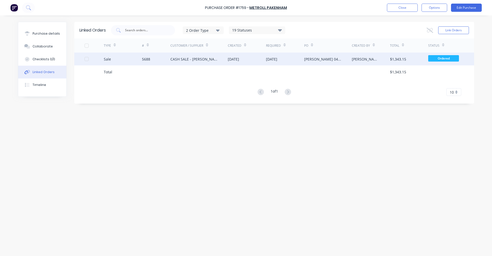
click at [185, 62] on div "CASH SALE - [PERSON_NAME]'S ACCOUNT" at bounding box center [198, 58] width 57 height 13
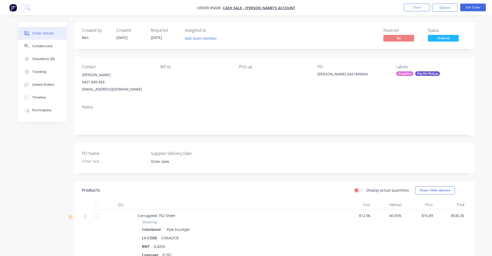
type input "02/09/2025"
click at [472, 6] on button "Edit Order" at bounding box center [469, 8] width 26 height 8
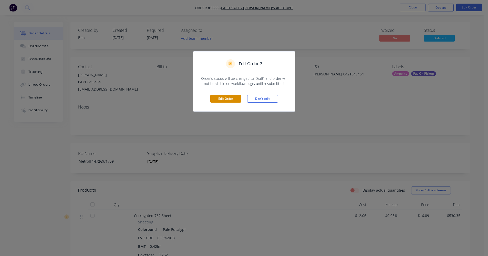
click at [220, 99] on button "Edit Order" at bounding box center [225, 99] width 31 height 8
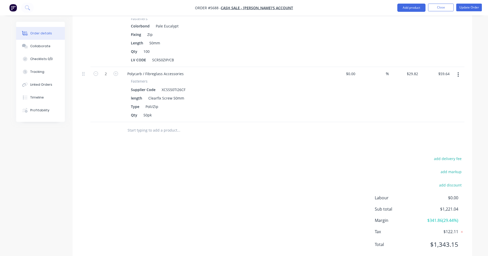
scroll to position [837, 0]
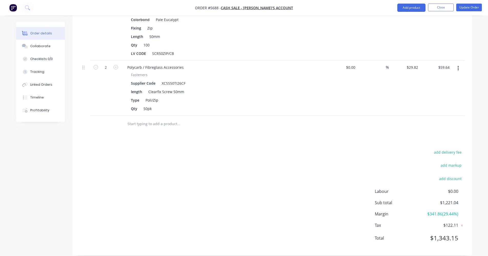
click at [145, 119] on input "text" at bounding box center [178, 124] width 102 height 10
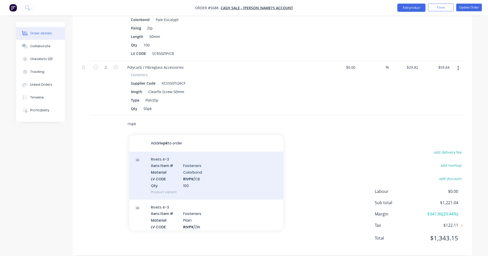
type input "rivpk"
click at [192, 167] on div "Rivets 4-3 Xero Item # Fasteners Material Colorbond LV CODE RIVPK /CB Qty 100 P…" at bounding box center [206, 175] width 154 height 48
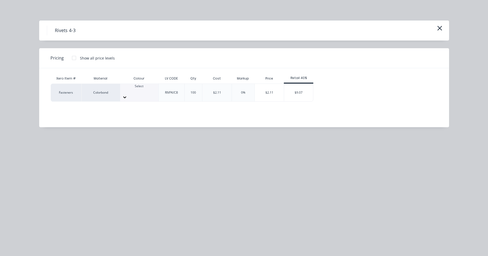
click at [140, 94] on div "Select" at bounding box center [139, 92] width 38 height 17
click at [296, 90] on div "$9.07" at bounding box center [298, 92] width 29 height 17
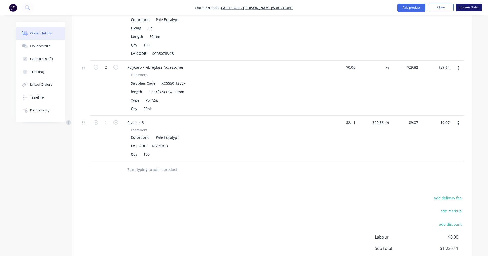
click at [465, 9] on button "Update Order" at bounding box center [469, 8] width 26 height 8
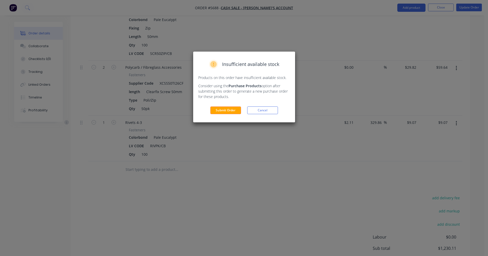
drag, startPoint x: 224, startPoint y: 112, endPoint x: 250, endPoint y: 104, distance: 26.4
click at [225, 111] on button "Submit Order" at bounding box center [225, 110] width 31 height 8
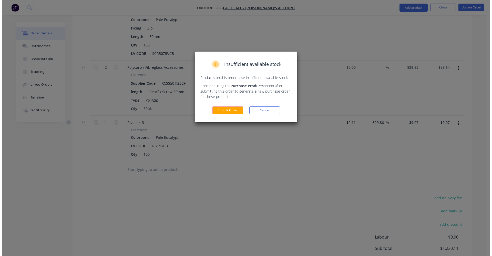
scroll to position [0, 0]
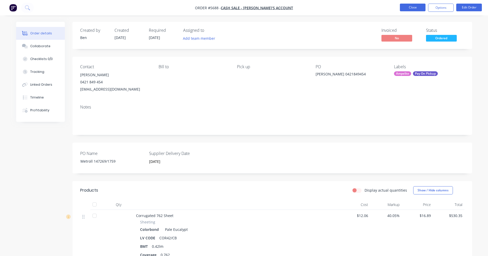
click at [415, 8] on button "Close" at bounding box center [413, 8] width 26 height 8
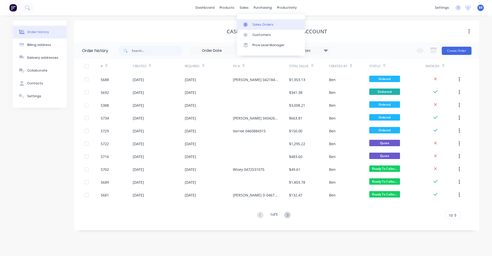
click at [258, 22] on link "Sales Orders" at bounding box center [271, 24] width 68 height 10
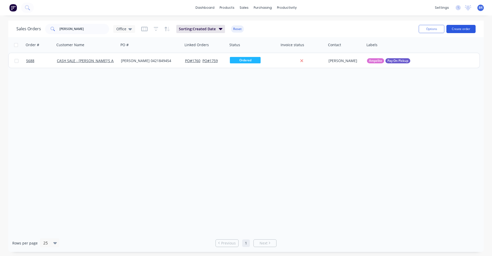
click at [465, 31] on button "Create order" at bounding box center [460, 29] width 29 height 8
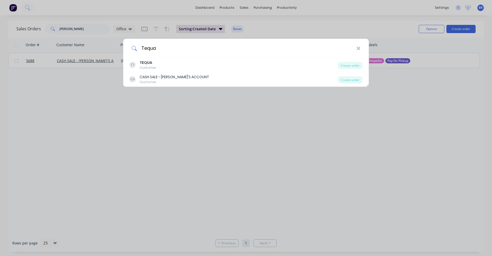
type input "Tequa"
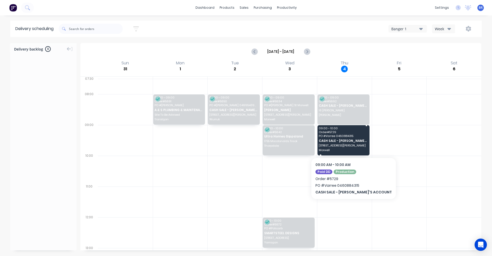
click at [333, 143] on div "09:00 - 10:00 Order # 5729 PO # Varree 0460884315 CASH SALE - BEN'S ACCOUNT 9 S…" at bounding box center [343, 140] width 52 height 30
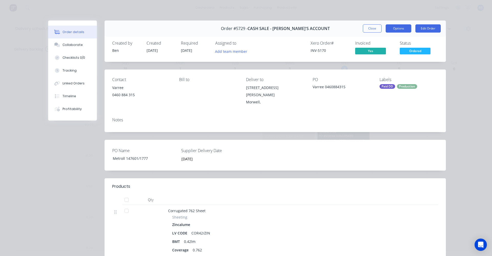
click at [396, 29] on button "Options" at bounding box center [398, 28] width 26 height 8
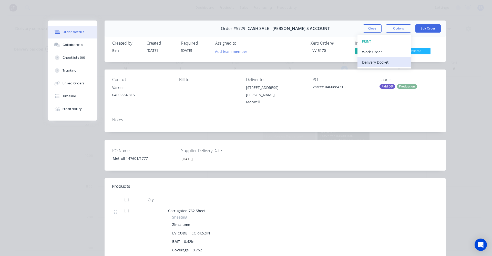
click at [369, 62] on div "Delivery Docket" at bounding box center [384, 61] width 45 height 7
click at [369, 61] on div "Standard" at bounding box center [384, 61] width 45 height 7
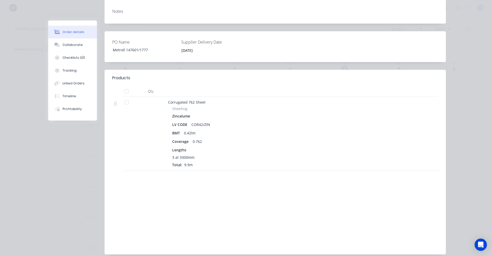
scroll to position [125, 0]
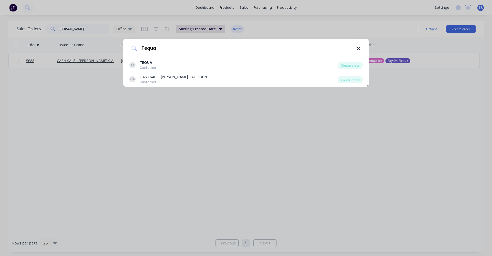
click at [359, 50] on icon at bounding box center [358, 49] width 4 height 6
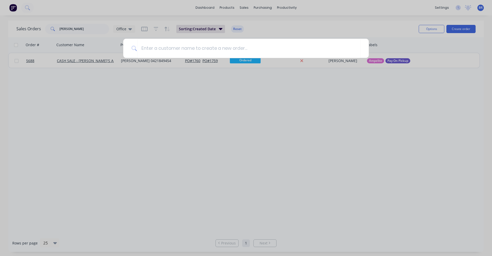
click at [198, 119] on div at bounding box center [246, 128] width 492 height 256
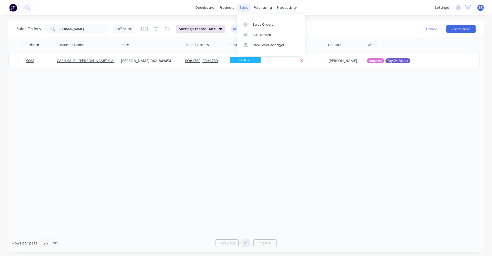
click at [242, 8] on div "sales" at bounding box center [244, 8] width 14 height 8
click at [256, 23] on div "Sales Orders" at bounding box center [262, 24] width 21 height 5
click at [226, 8] on div "products" at bounding box center [227, 8] width 20 height 8
click at [243, 23] on div "Product Catalogue" at bounding box center [249, 24] width 32 height 5
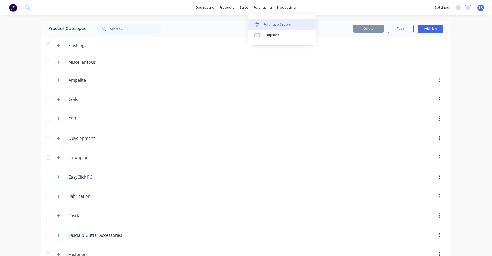
click at [270, 23] on div "Purchase Orders" at bounding box center [276, 24] width 27 height 5
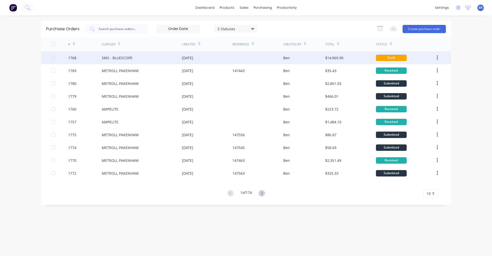
click at [151, 59] on div "SMS - BLUESCOPE" at bounding box center [142, 57] width 80 height 13
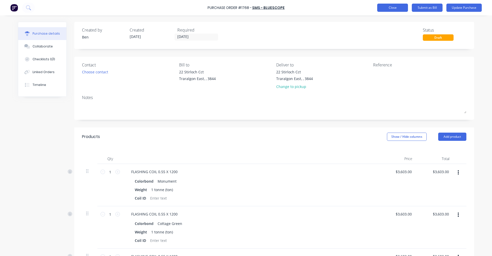
click at [389, 8] on button "Close" at bounding box center [392, 8] width 31 height 8
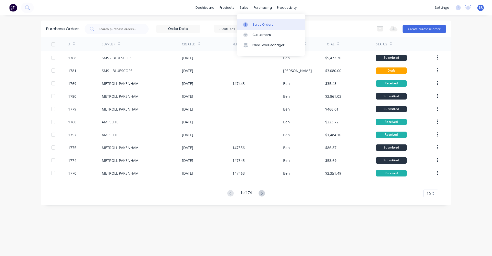
click at [259, 28] on link "Sales Orders" at bounding box center [271, 24] width 68 height 10
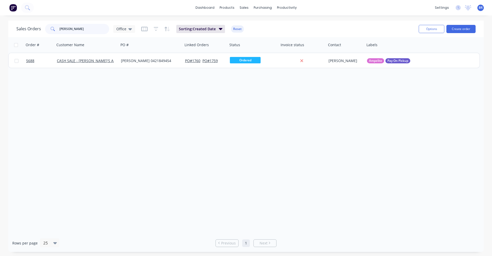
drag, startPoint x: 76, startPoint y: 28, endPoint x: 0, endPoint y: 18, distance: 76.1
click at [4, 19] on div "dashboard products sales purchasing productivity dashboard products Product Cat…" at bounding box center [246, 128] width 492 height 256
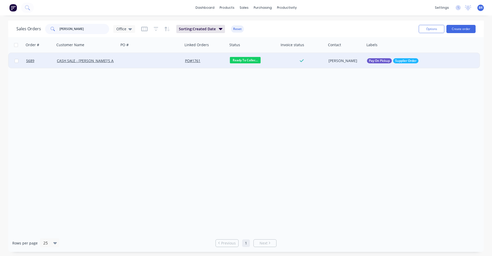
type input "leigh"
click at [139, 60] on div at bounding box center [151, 60] width 64 height 15
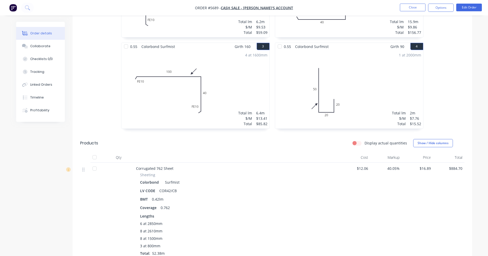
scroll to position [333, 0]
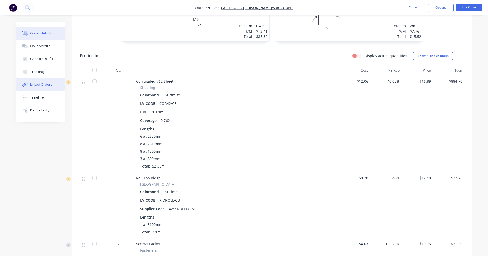
click at [37, 87] on button "Linked Orders" at bounding box center [40, 84] width 49 height 13
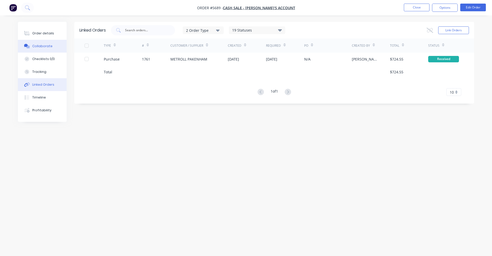
drag, startPoint x: 51, startPoint y: 35, endPoint x: 64, endPoint y: 47, distance: 17.8
click at [50, 35] on div "Order details" at bounding box center [43, 33] width 22 height 5
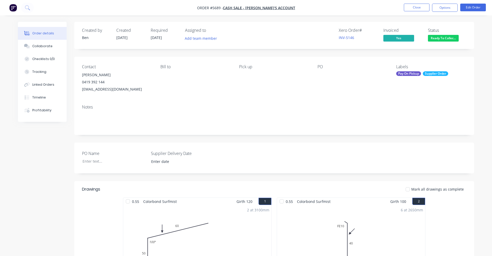
type input "[DATE]"
click at [36, 99] on div "Timeline" at bounding box center [37, 97] width 14 height 5
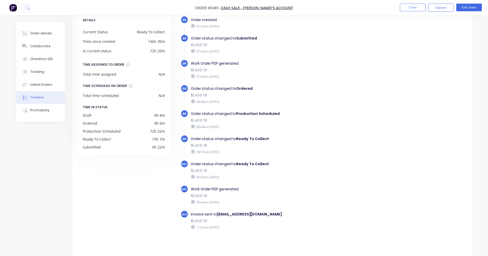
scroll to position [33, 0]
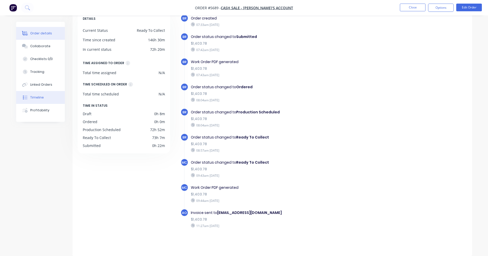
click at [46, 35] on div "Order details" at bounding box center [41, 33] width 22 height 5
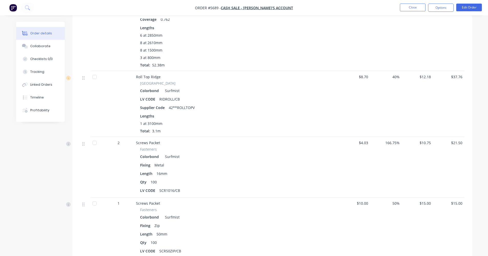
scroll to position [399, 0]
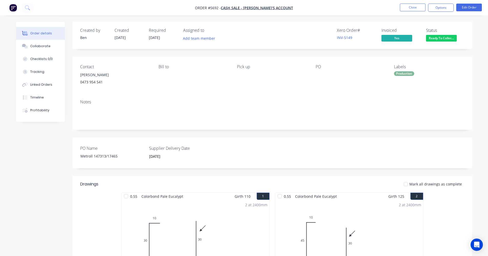
scroll to position [293, 0]
